Goal: Find specific page/section

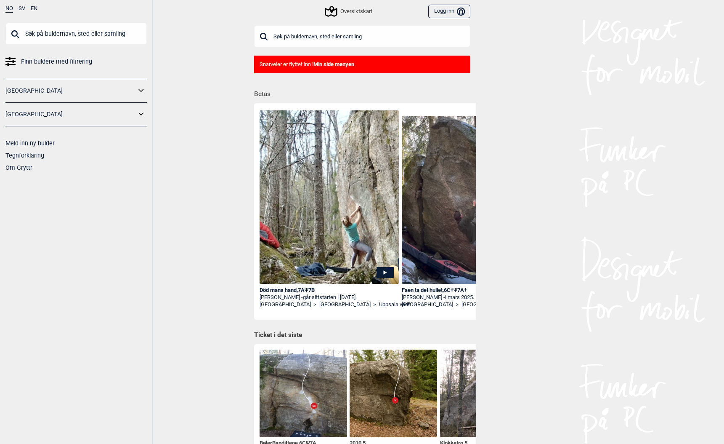
click at [46, 37] on input "text" at bounding box center [75, 34] width 141 height 22
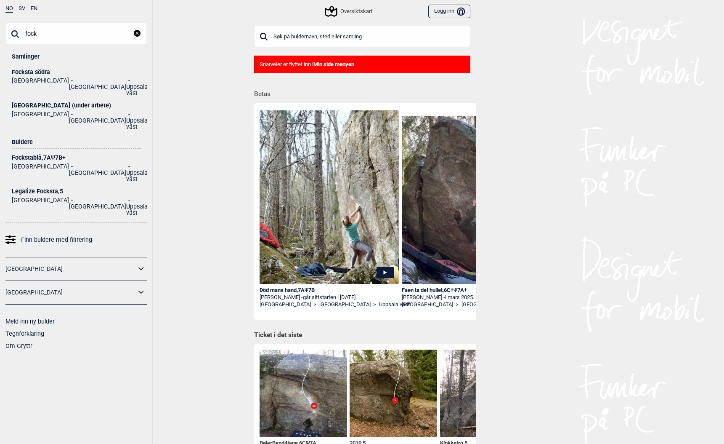
type input "fock"
click at [56, 102] on div "[GEOGRAPHIC_DATA] (under arbete)" at bounding box center [76, 105] width 129 height 6
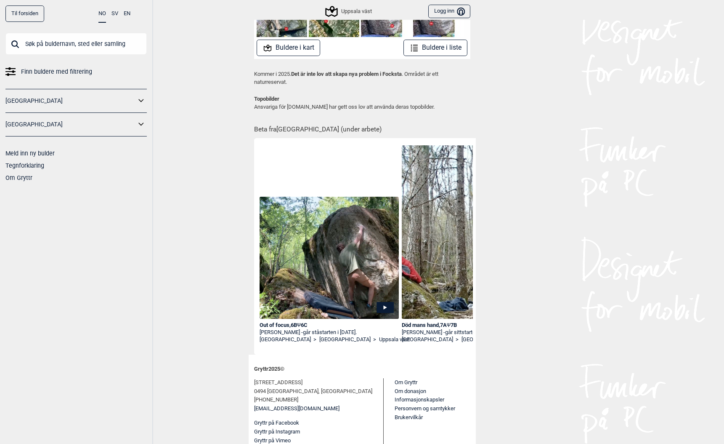
click at [27, 16] on link "Til forsiden" at bounding box center [24, 13] width 39 height 16
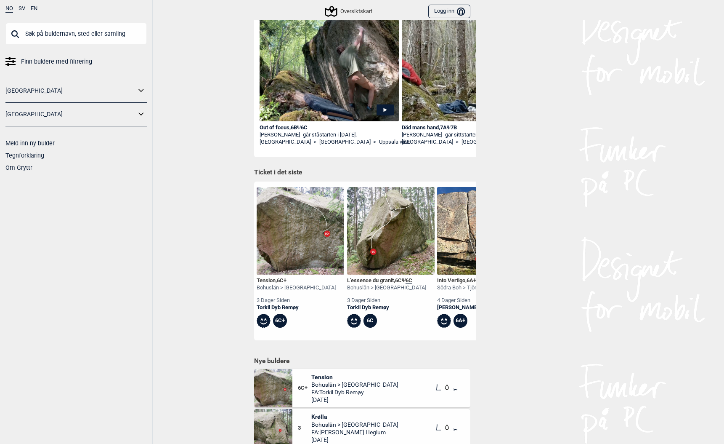
scroll to position [0, 463]
